Goal: Transaction & Acquisition: Book appointment/travel/reservation

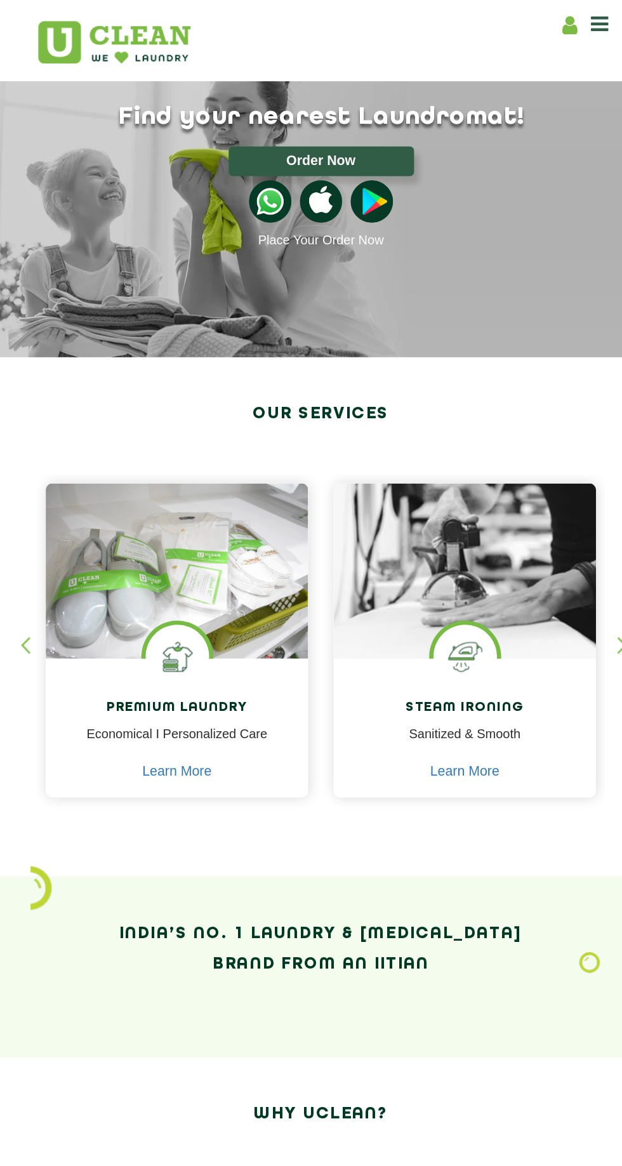
click at [520, 17] on icon at bounding box center [519, 17] width 13 height 15
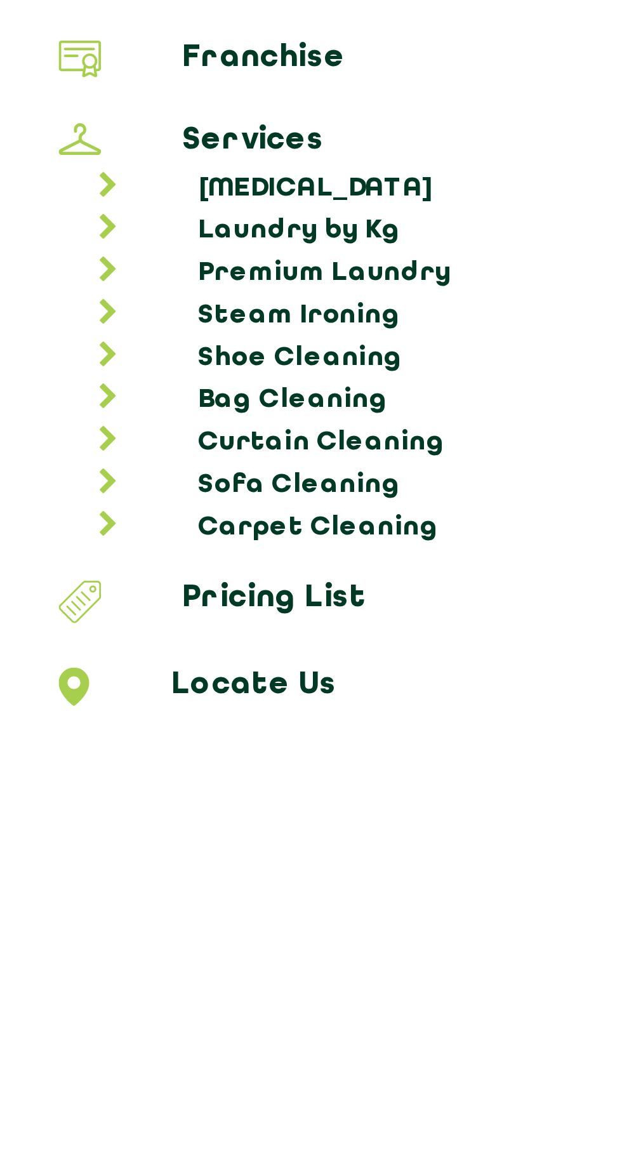
click at [119, 220] on link "Curtain Cleaning" at bounding box center [317, 223] width 600 height 13
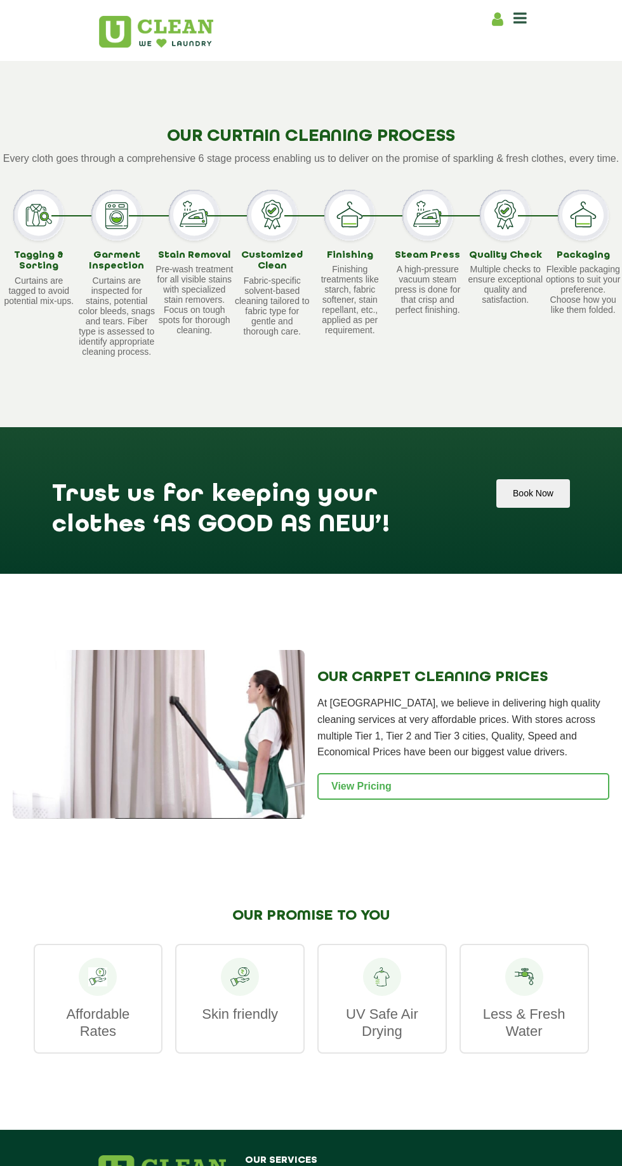
scroll to position [727, 0]
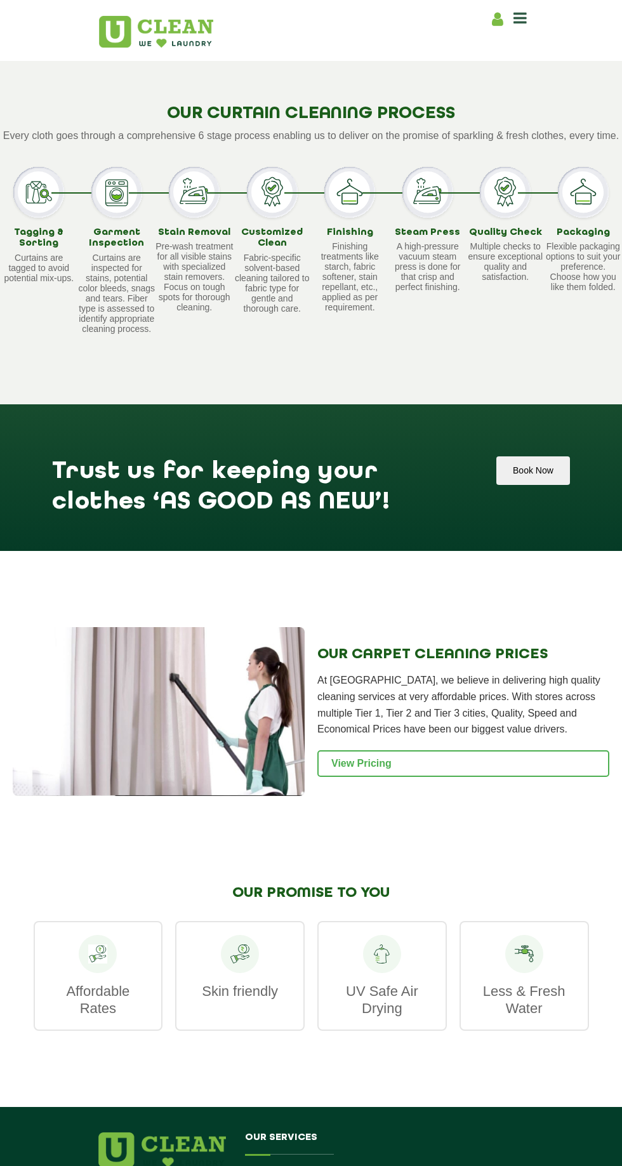
click at [522, 774] on link "View Pricing" at bounding box center [463, 763] width 292 height 27
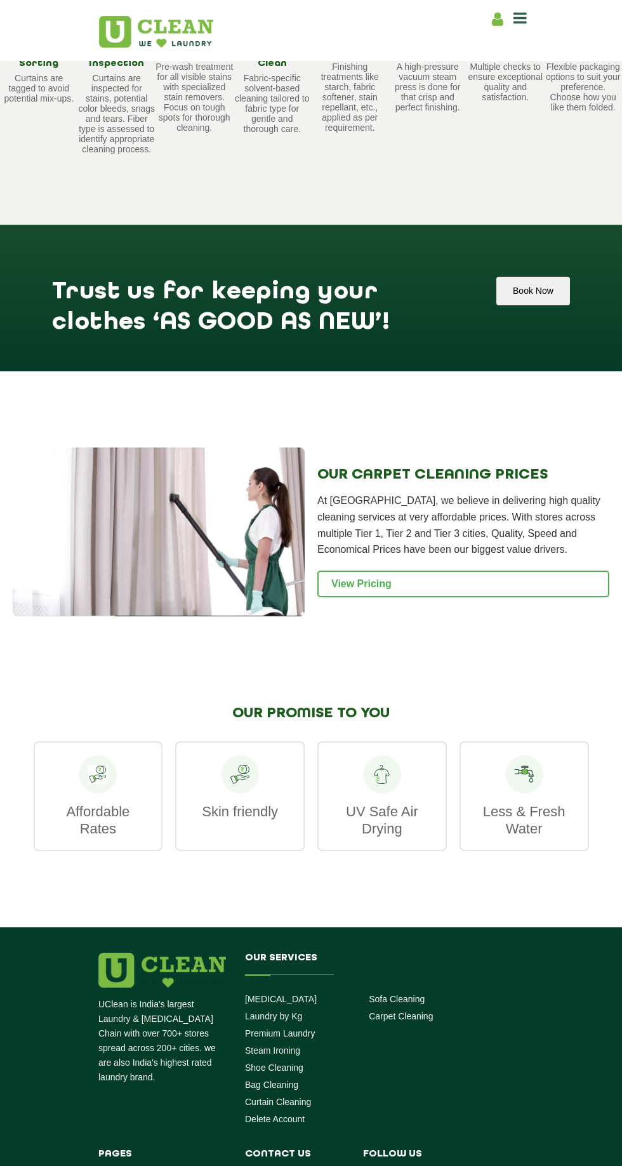
scroll to position [924, 0]
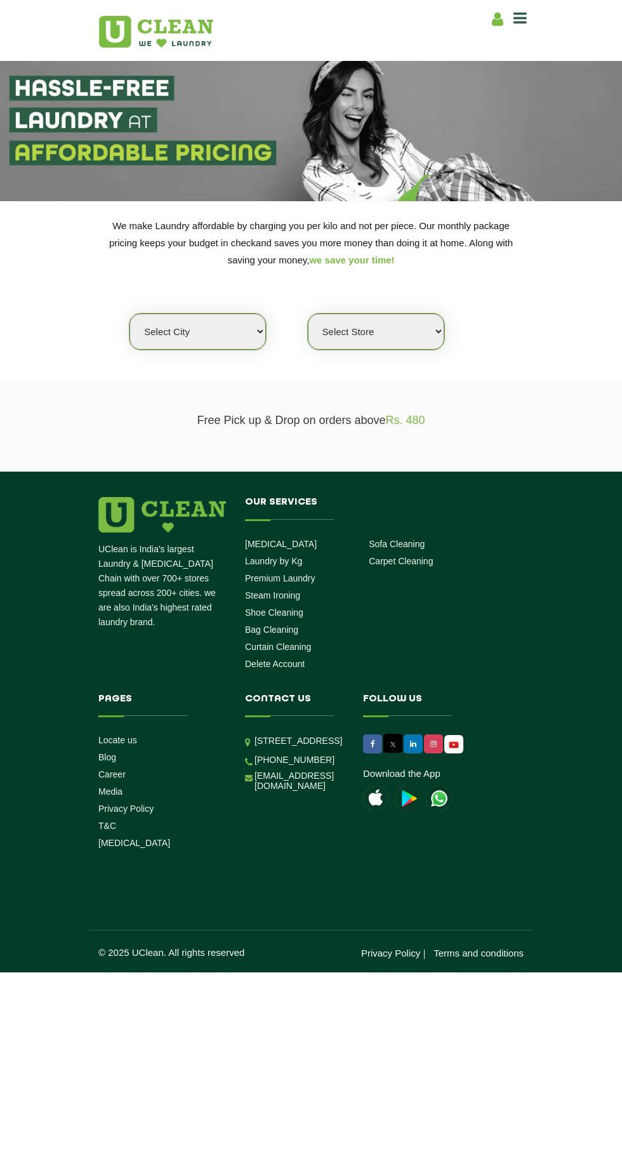
click at [228, 328] on select "Select city [GEOGRAPHIC_DATA] [GEOGRAPHIC_DATA] [GEOGRAPHIC_DATA] [GEOGRAPHIC_D…" at bounding box center [197, 332] width 136 height 36
select select "12"
click at [129, 314] on select "Select city [GEOGRAPHIC_DATA] [GEOGRAPHIC_DATA] [GEOGRAPHIC_DATA] [GEOGRAPHIC_D…" at bounding box center [197, 332] width 136 height 36
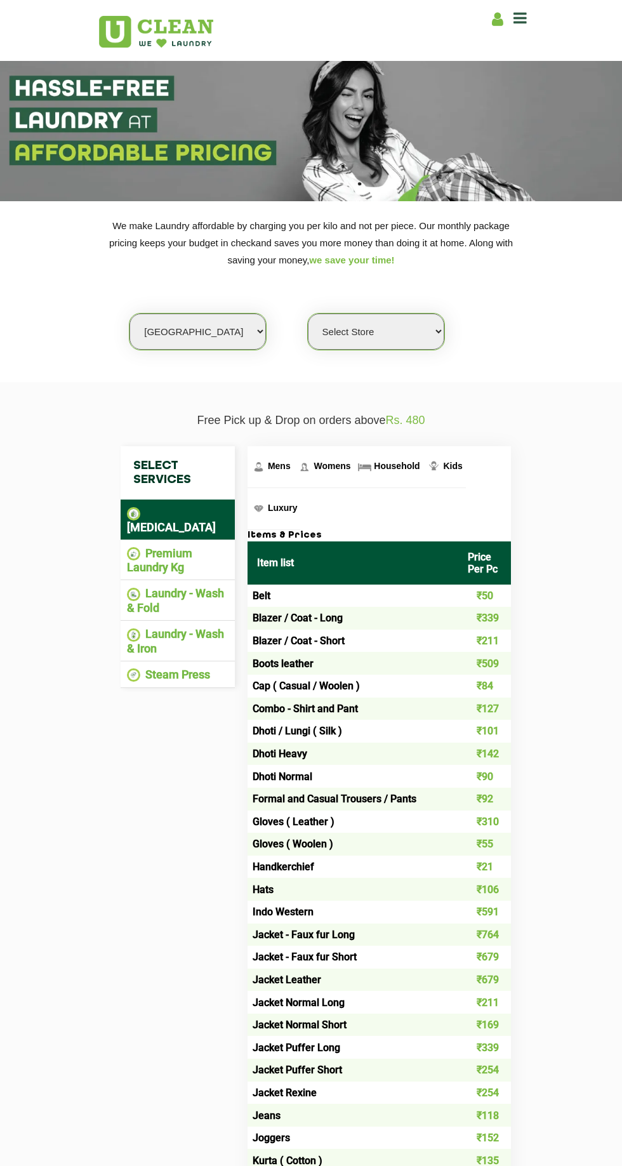
click at [422, 331] on select "Select Store UClean Shivranjani" at bounding box center [376, 332] width 136 height 36
select select "25"
click at [308, 314] on select "Select Store UClean Shivranjani" at bounding box center [376, 332] width 136 height 36
click at [402, 466] on span "Household" at bounding box center [397, 466] width 46 height 10
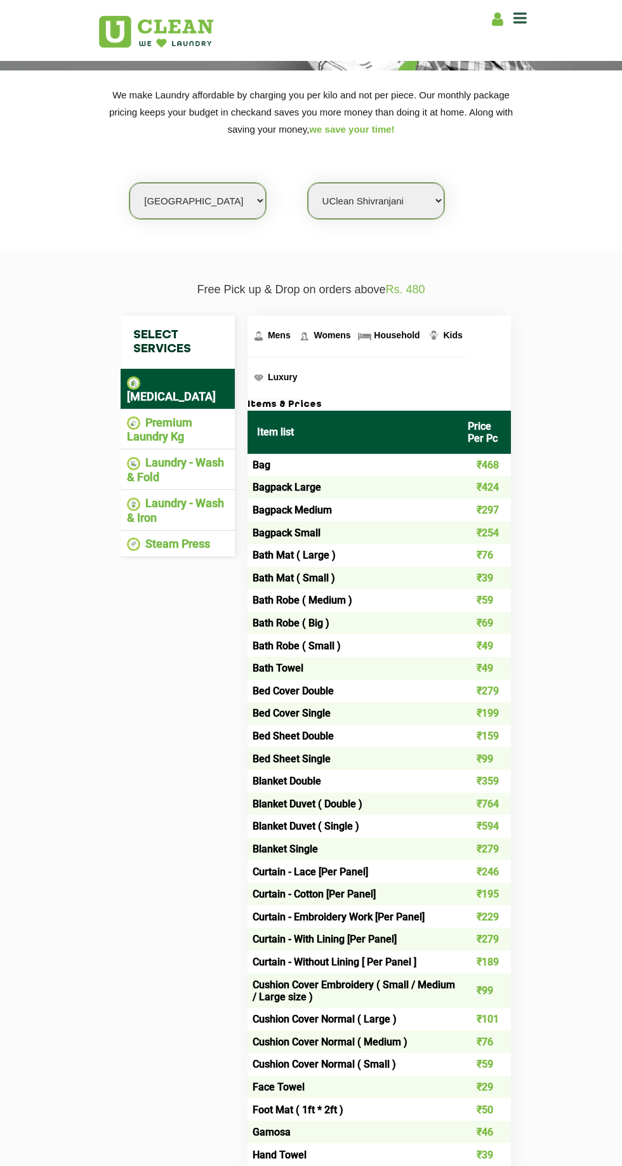
scroll to position [131, 0]
